Goal: Find specific page/section: Find specific page/section

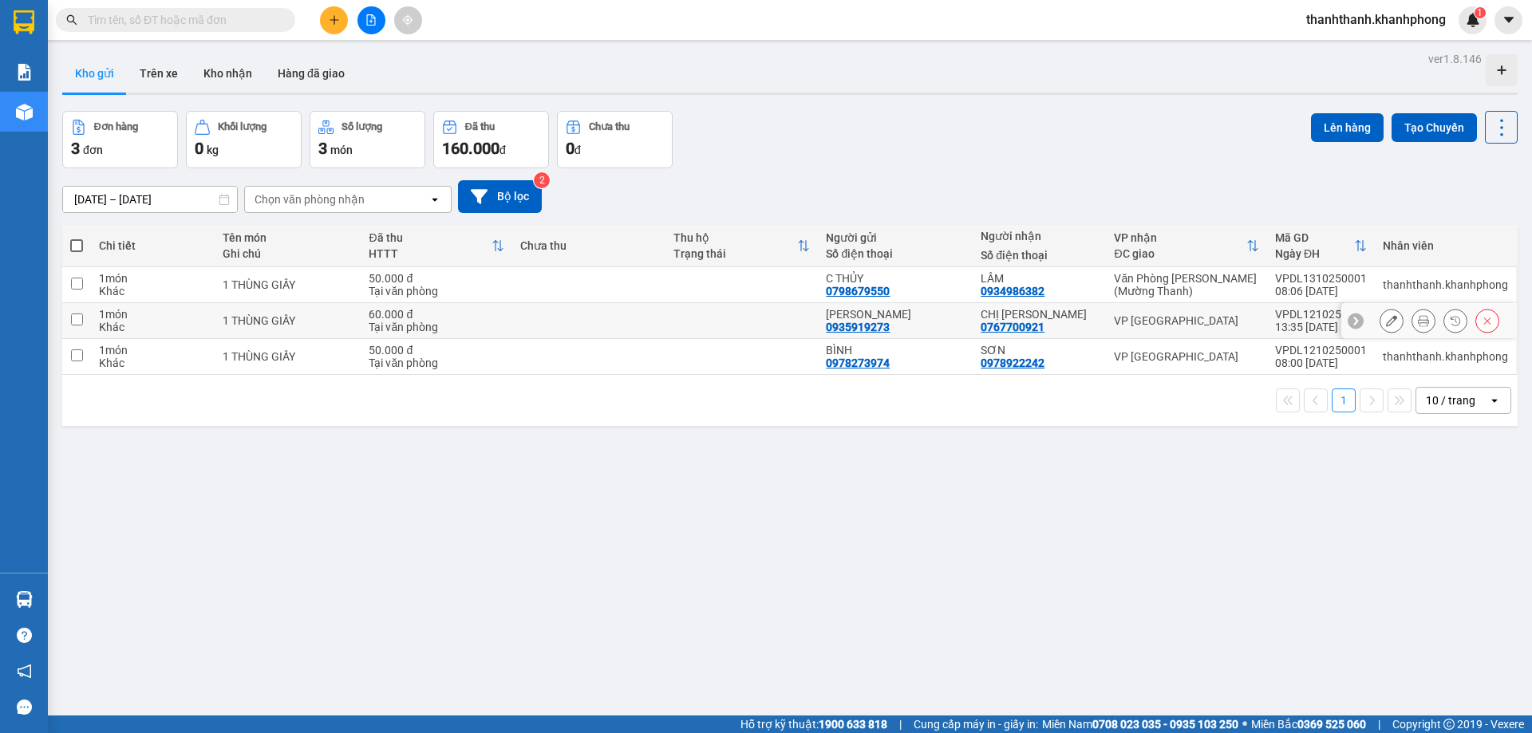
scroll to position [73, 0]
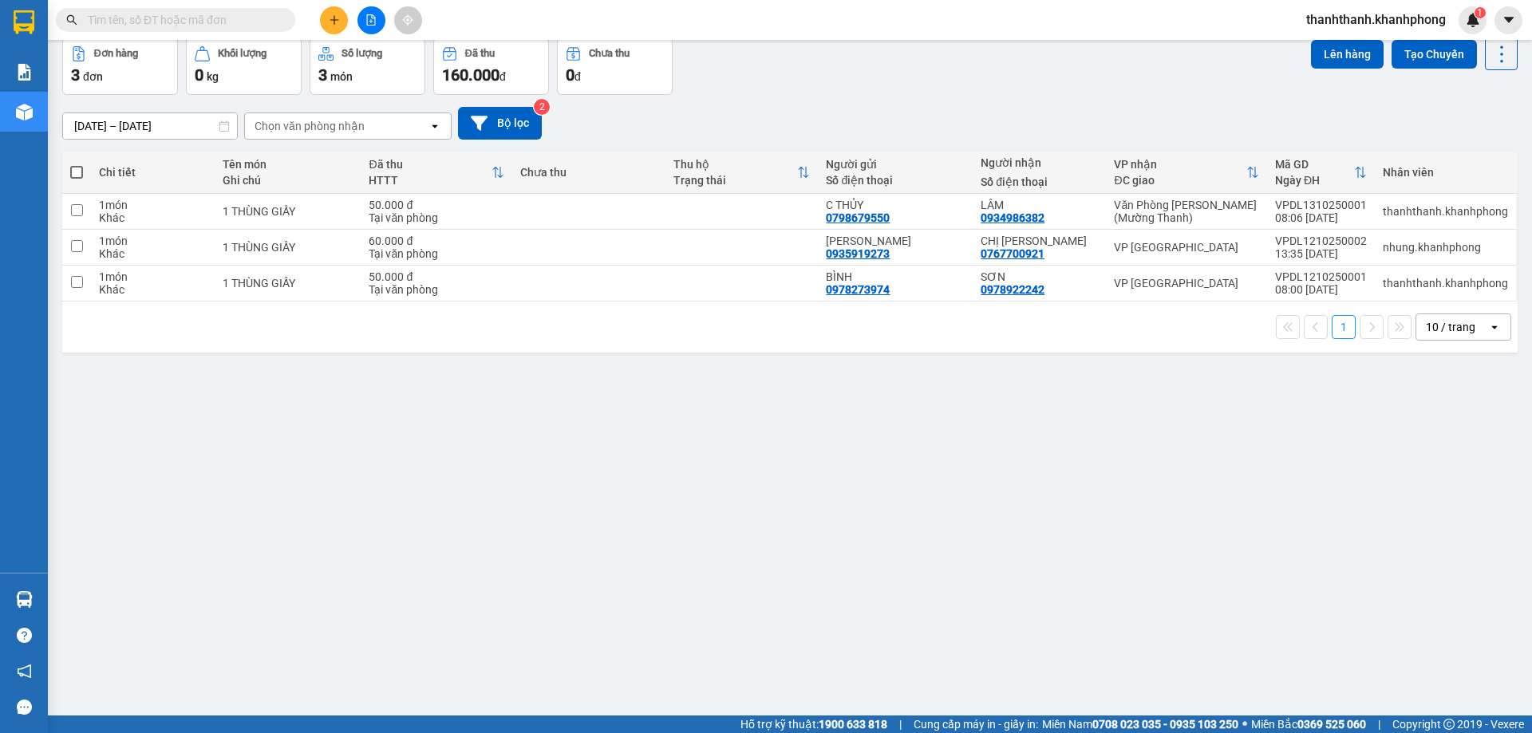
drag, startPoint x: 359, startPoint y: 469, endPoint x: 26, endPoint y: 246, distance: 400.9
click at [330, 447] on div "ver 1.8.146 Kho gửi Trên xe Kho nhận Hàng đã giao Đơn hàng 3 đơn Khối lượng 0 k…" at bounding box center [790, 340] width 1468 height 733
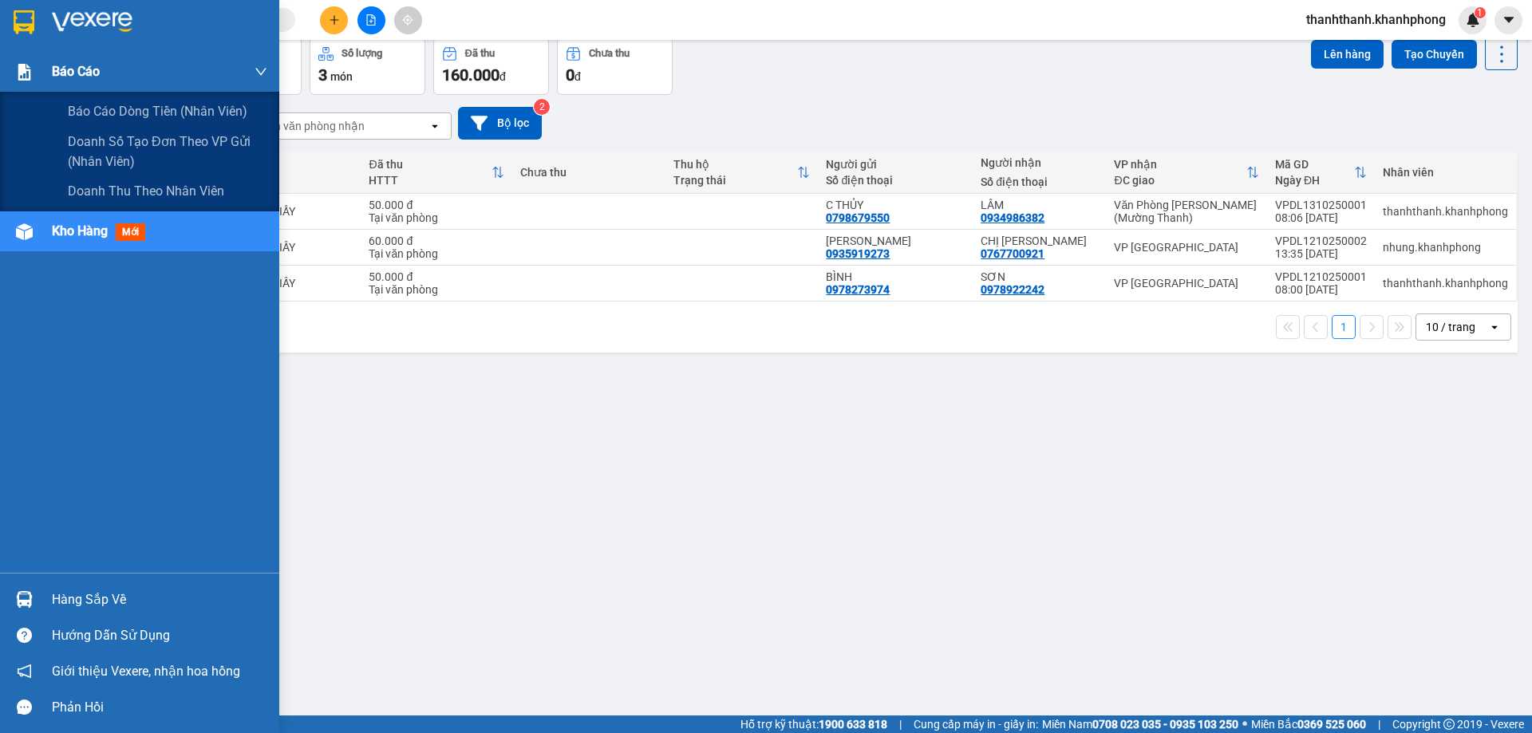
click at [97, 66] on span "Báo cáo" at bounding box center [76, 71] width 48 height 20
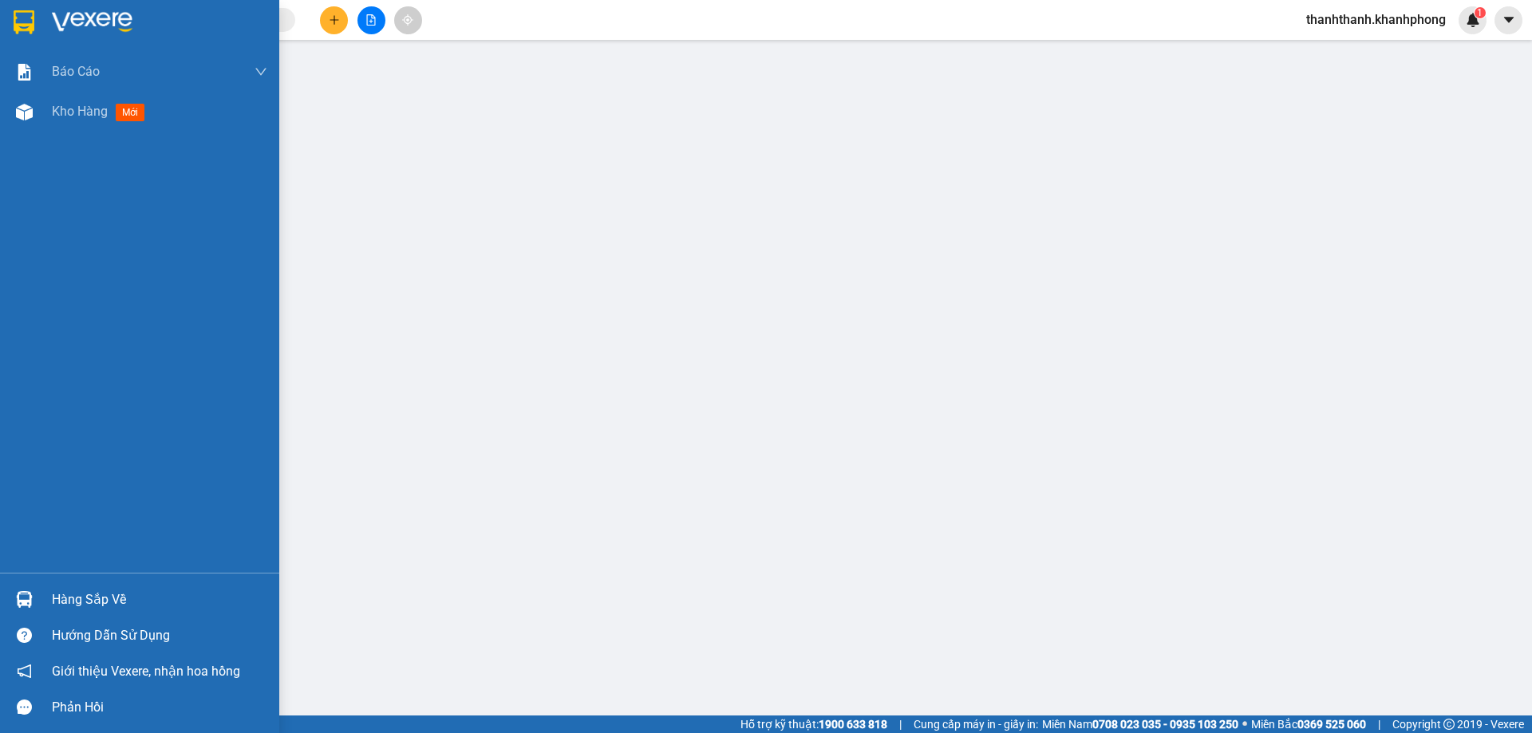
drag, startPoint x: 2, startPoint y: 18, endPoint x: 16, endPoint y: 3, distance: 20.9
click at [6, 16] on div at bounding box center [139, 26] width 279 height 52
